Goal: Check status: Check status

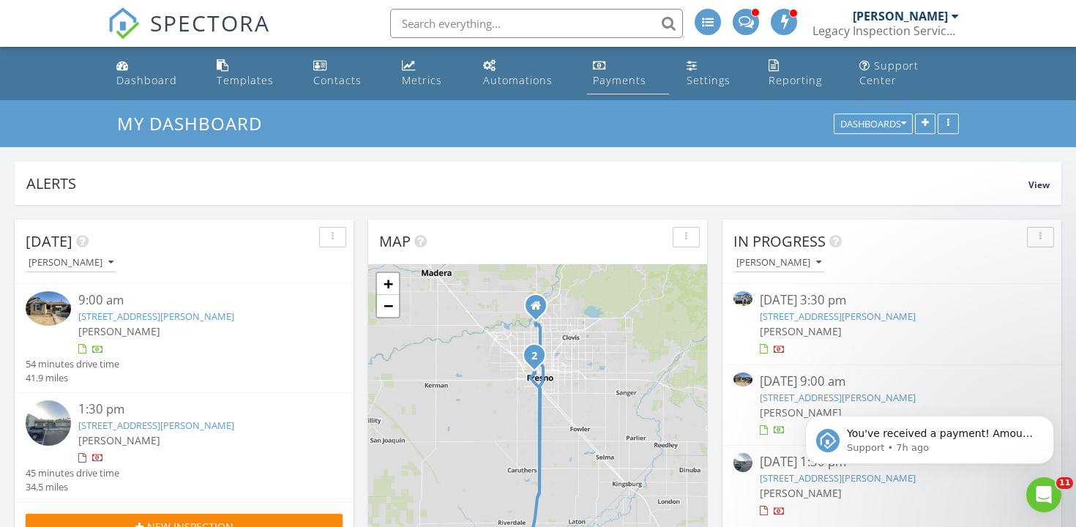
click at [626, 73] on div "Payments" at bounding box center [619, 80] width 53 height 14
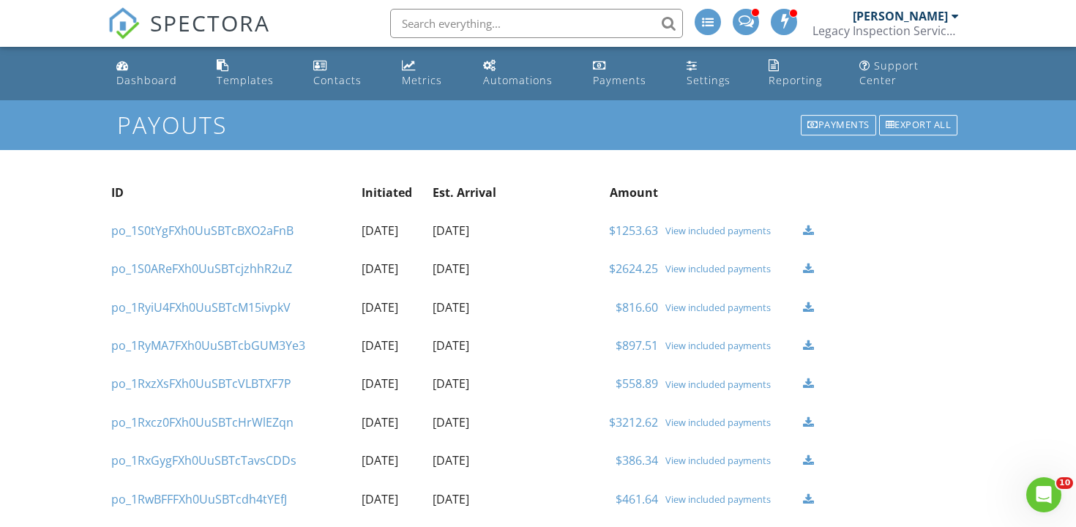
click at [734, 225] on div "View included payments" at bounding box center [731, 231] width 130 height 12
